Goal: Navigation & Orientation: Go to known website

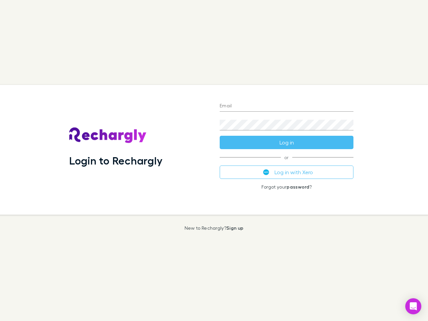
click at [214, 161] on div "Login to Rechargly" at bounding box center [139, 150] width 151 height 130
click at [287, 106] on input "Email" at bounding box center [287, 106] width 134 height 11
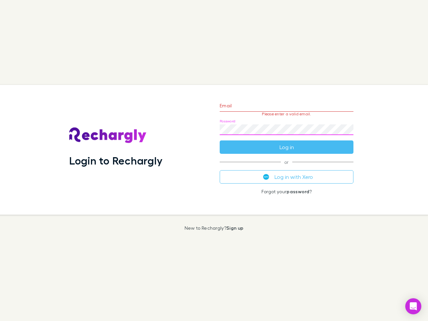
click at [287, 143] on form "Email Please enter a valid email. Password Log in" at bounding box center [287, 125] width 134 height 58
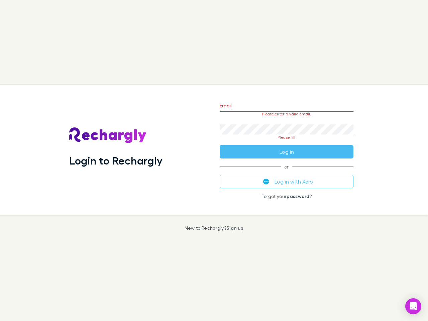
click at [287, 172] on div "Email Please enter a valid email. Password Please fill Log in or Log in with Xe…" at bounding box center [286, 150] width 145 height 130
click at [414, 306] on icon "Open Intercom Messenger" at bounding box center [413, 306] width 7 height 8
